Goal: Transaction & Acquisition: Purchase product/service

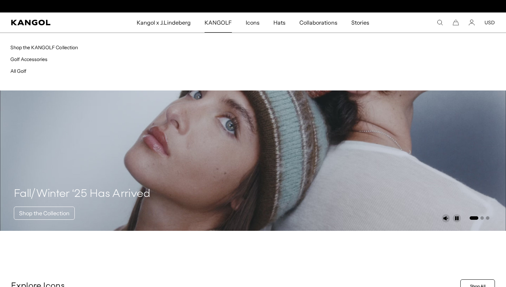
scroll to position [0, 143]
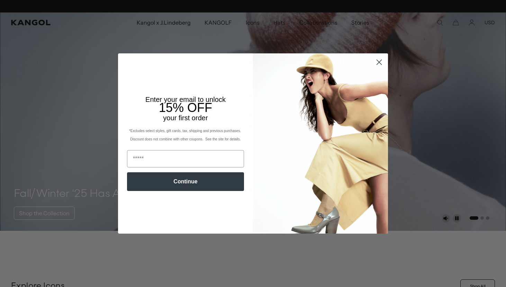
click at [376, 65] on circle "Close dialog" at bounding box center [378, 61] width 11 height 11
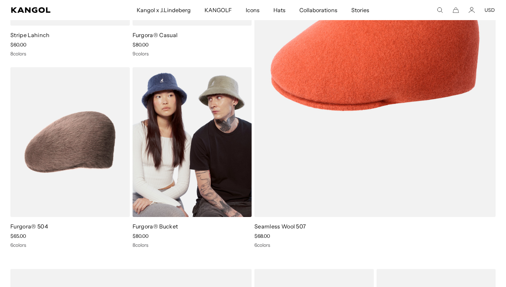
scroll to position [931, 0]
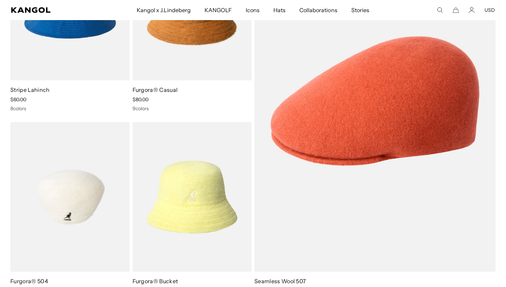
click at [71, 180] on img at bounding box center [69, 197] width 119 height 150
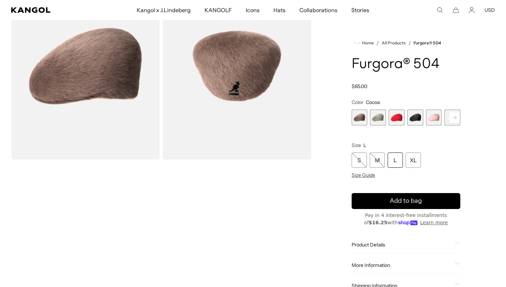
scroll to position [73, 0]
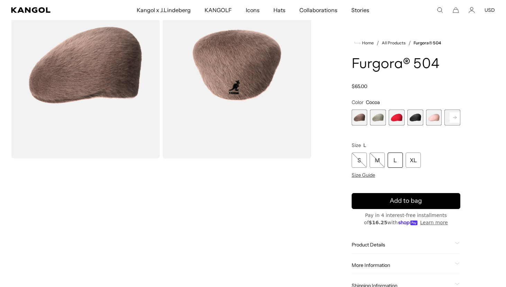
click at [452, 117] on rect at bounding box center [455, 117] width 10 height 10
click at [437, 115] on span "6 of 7" at bounding box center [434, 117] width 16 height 16
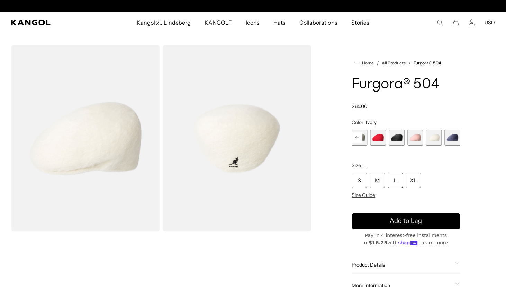
scroll to position [0, 143]
click at [357, 137] on icon at bounding box center [356, 137] width 3 height 3
click at [357, 137] on span "1 of 7" at bounding box center [360, 137] width 16 height 16
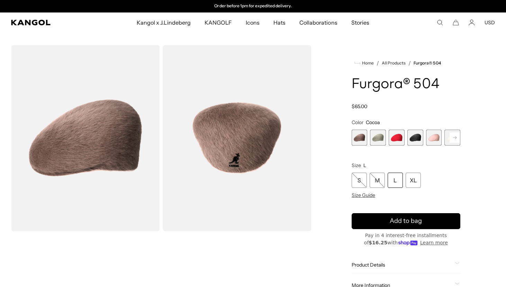
click at [415, 139] on span "4 of 7" at bounding box center [415, 137] width 16 height 16
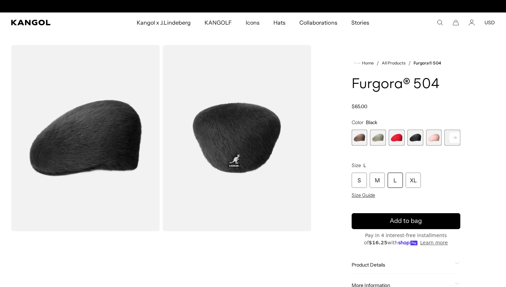
scroll to position [0, 143]
click at [358, 136] on span "1 of 7" at bounding box center [360, 137] width 16 height 16
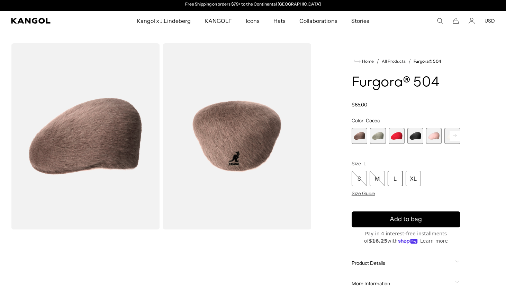
scroll to position [2, 0]
click at [456, 133] on rect at bounding box center [455, 135] width 10 height 10
click at [435, 137] on span "6 of 7" at bounding box center [434, 136] width 16 height 16
